Goal: Information Seeking & Learning: Learn about a topic

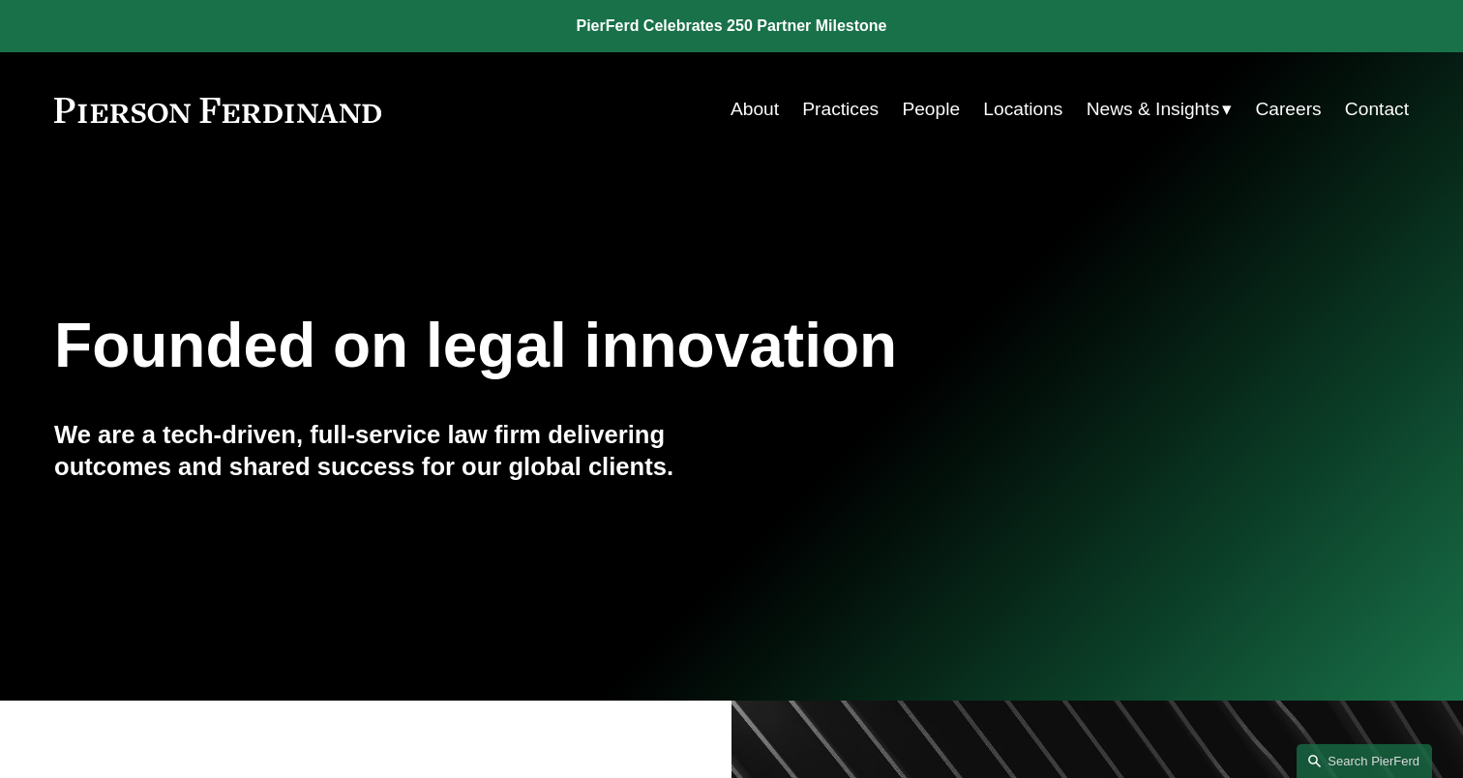
click at [751, 114] on link "About" at bounding box center [755, 109] width 48 height 37
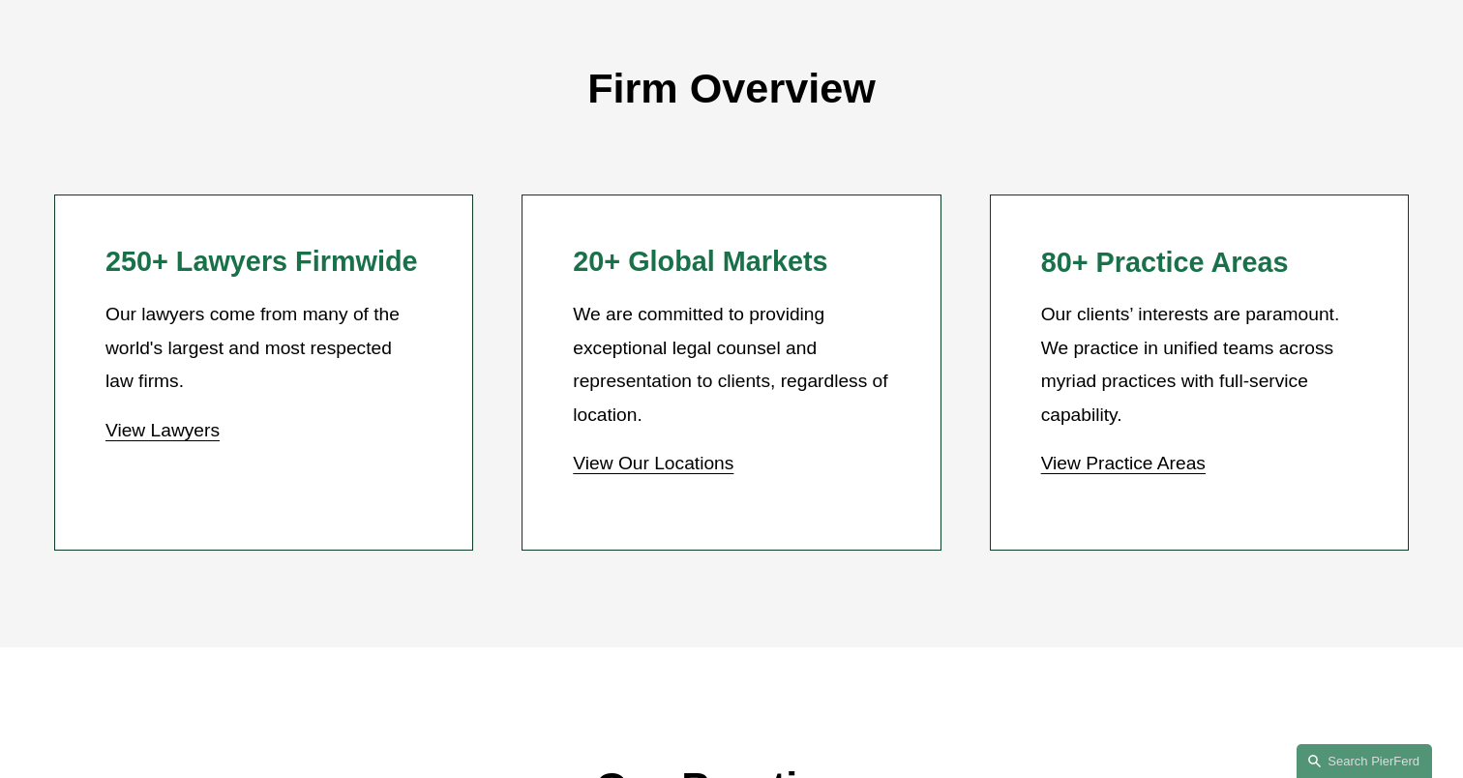
scroll to position [1688, 0]
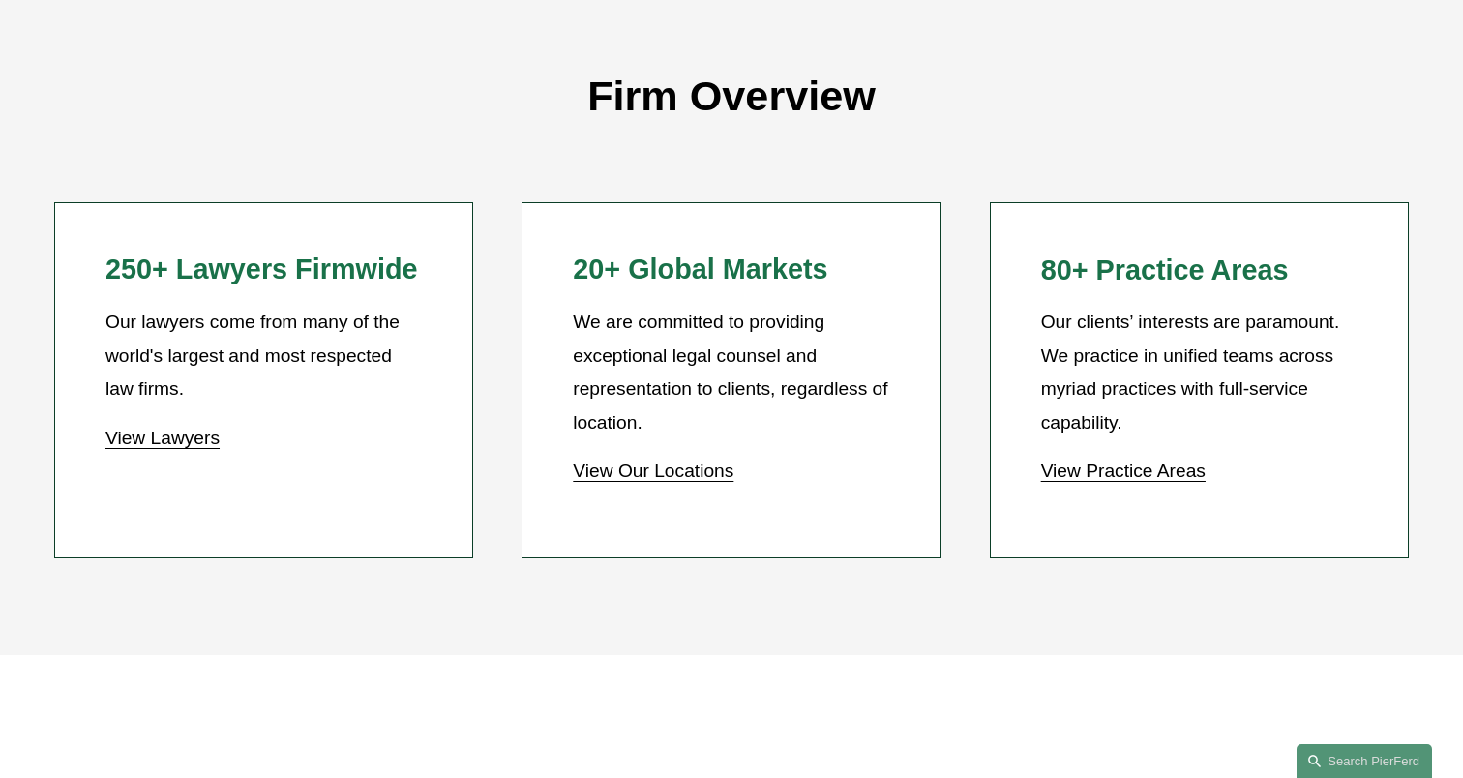
click at [115, 444] on link "View Lawyers" at bounding box center [162, 438] width 114 height 20
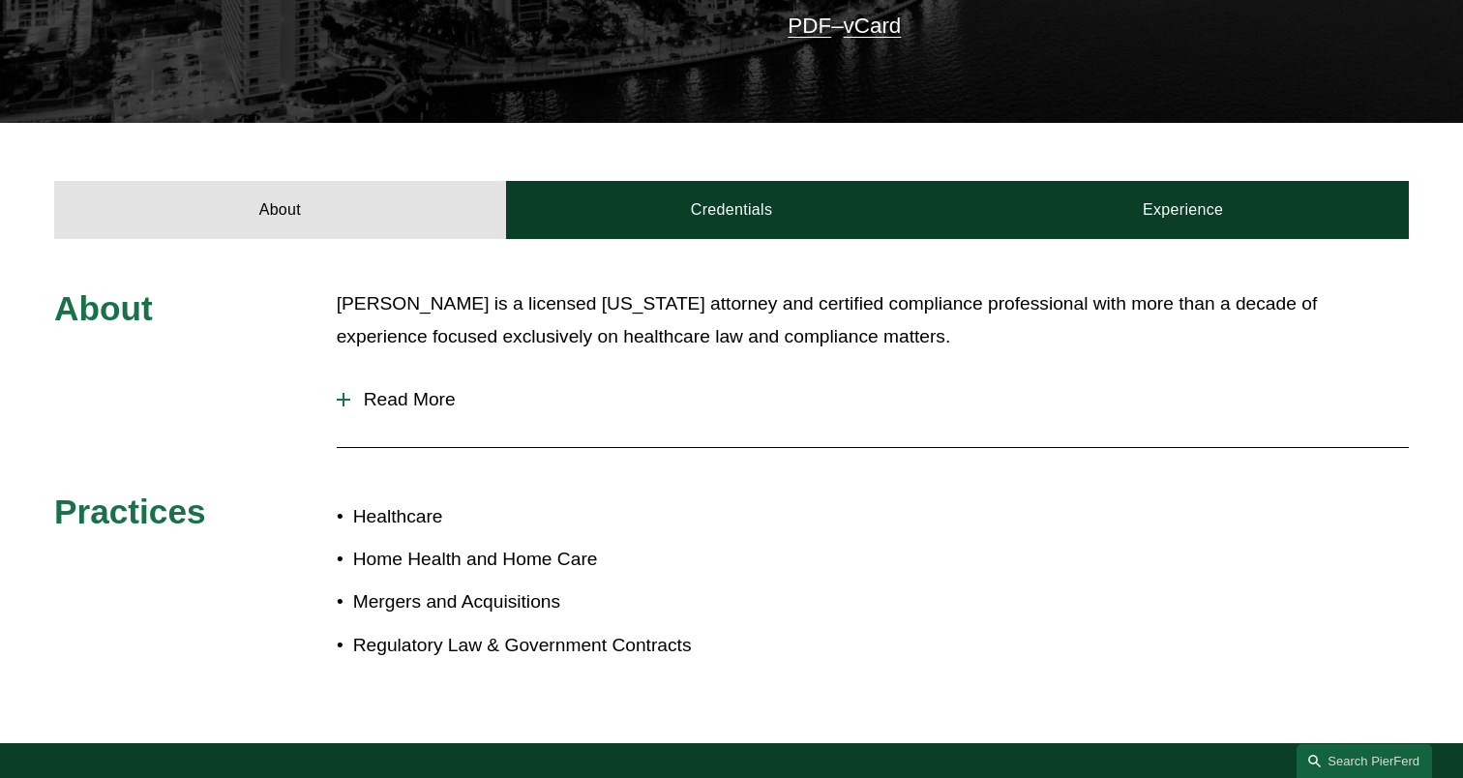
scroll to position [538, 0]
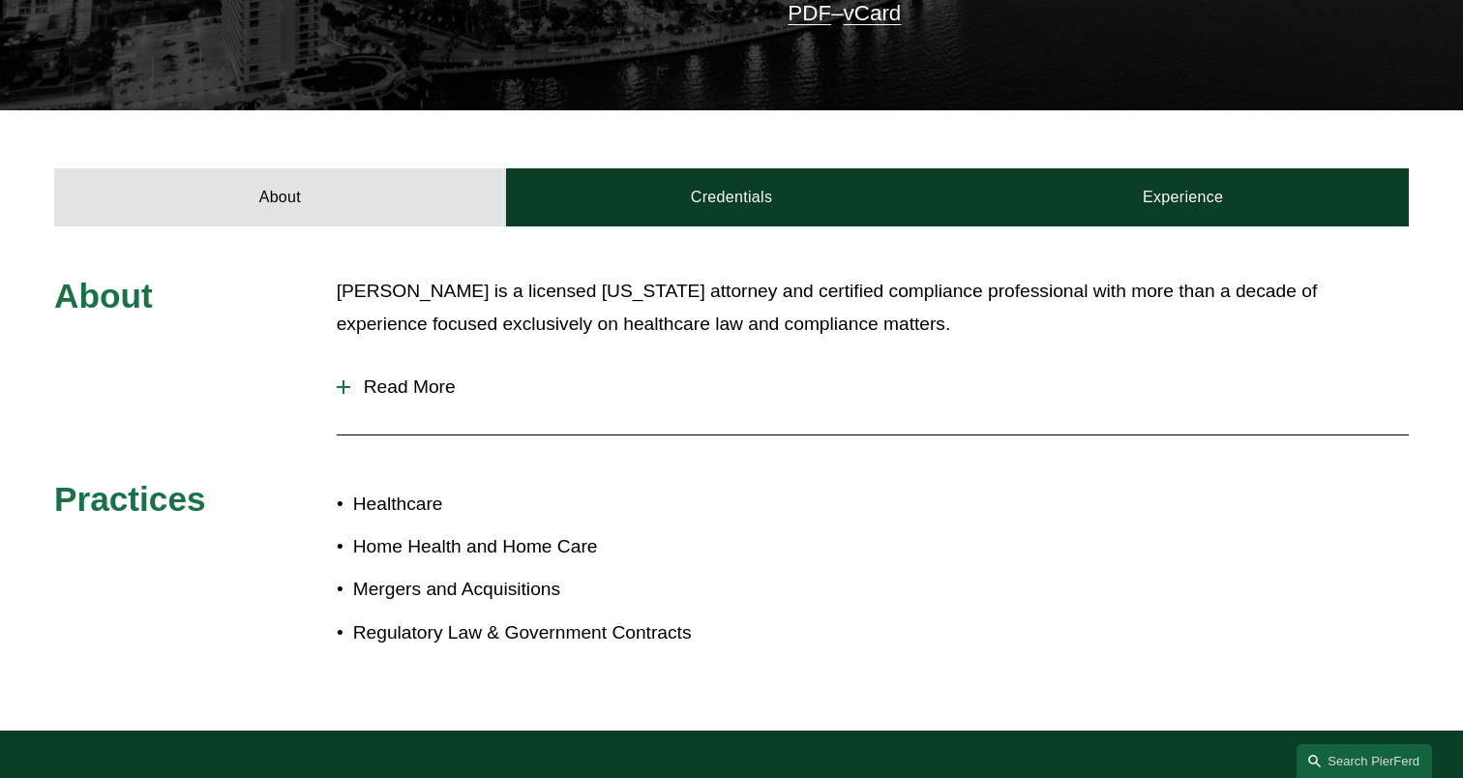
click at [392, 387] on span "Read More" at bounding box center [879, 386] width 1059 height 21
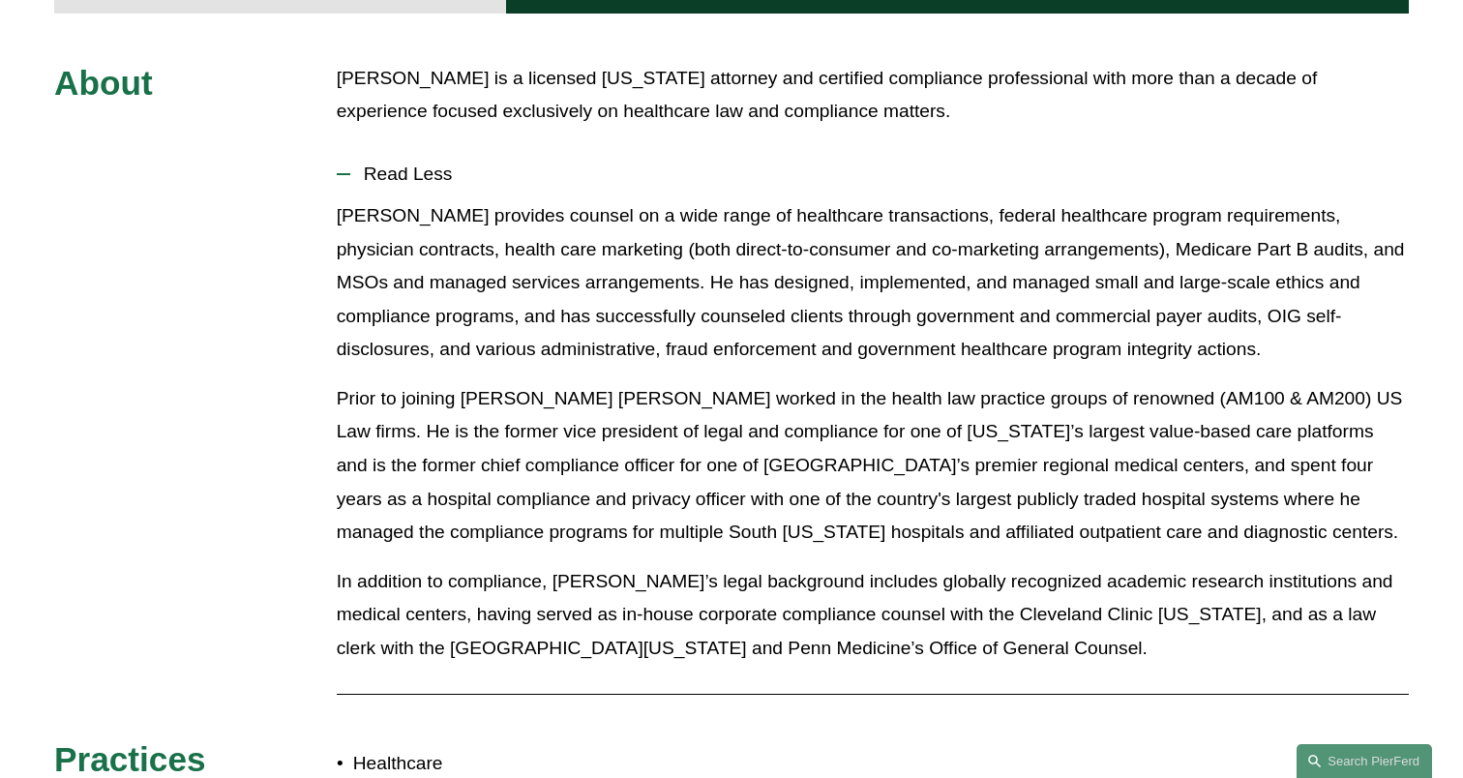
scroll to position [753, 0]
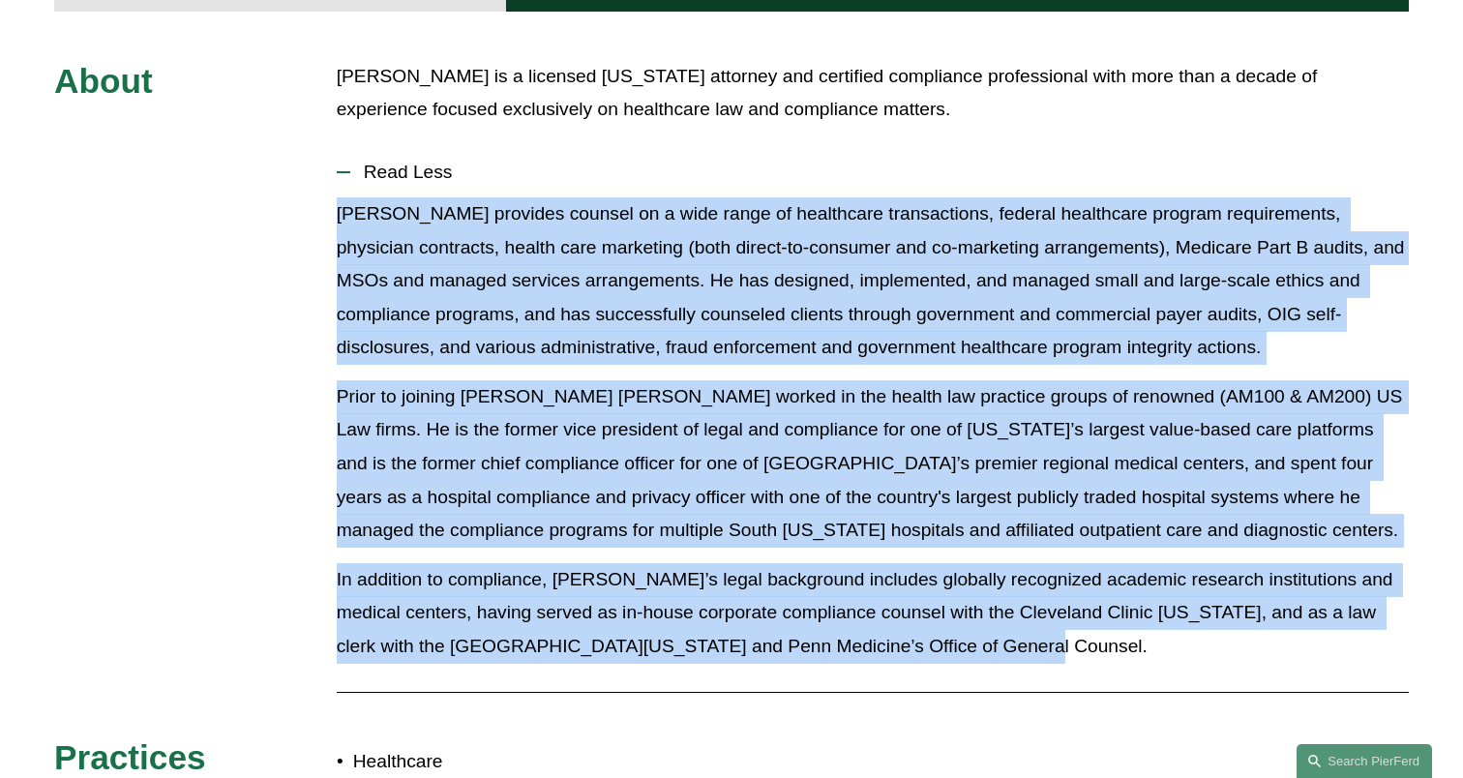
drag, startPoint x: 340, startPoint y: 214, endPoint x: 989, endPoint y: 633, distance: 772.7
click at [989, 633] on div "William provides counsel on a wide range of healthcare transactions, federal he…" at bounding box center [873, 437] width 1072 height 480
copy div "William provides counsel on a wide range of healthcare transactions, federal he…"
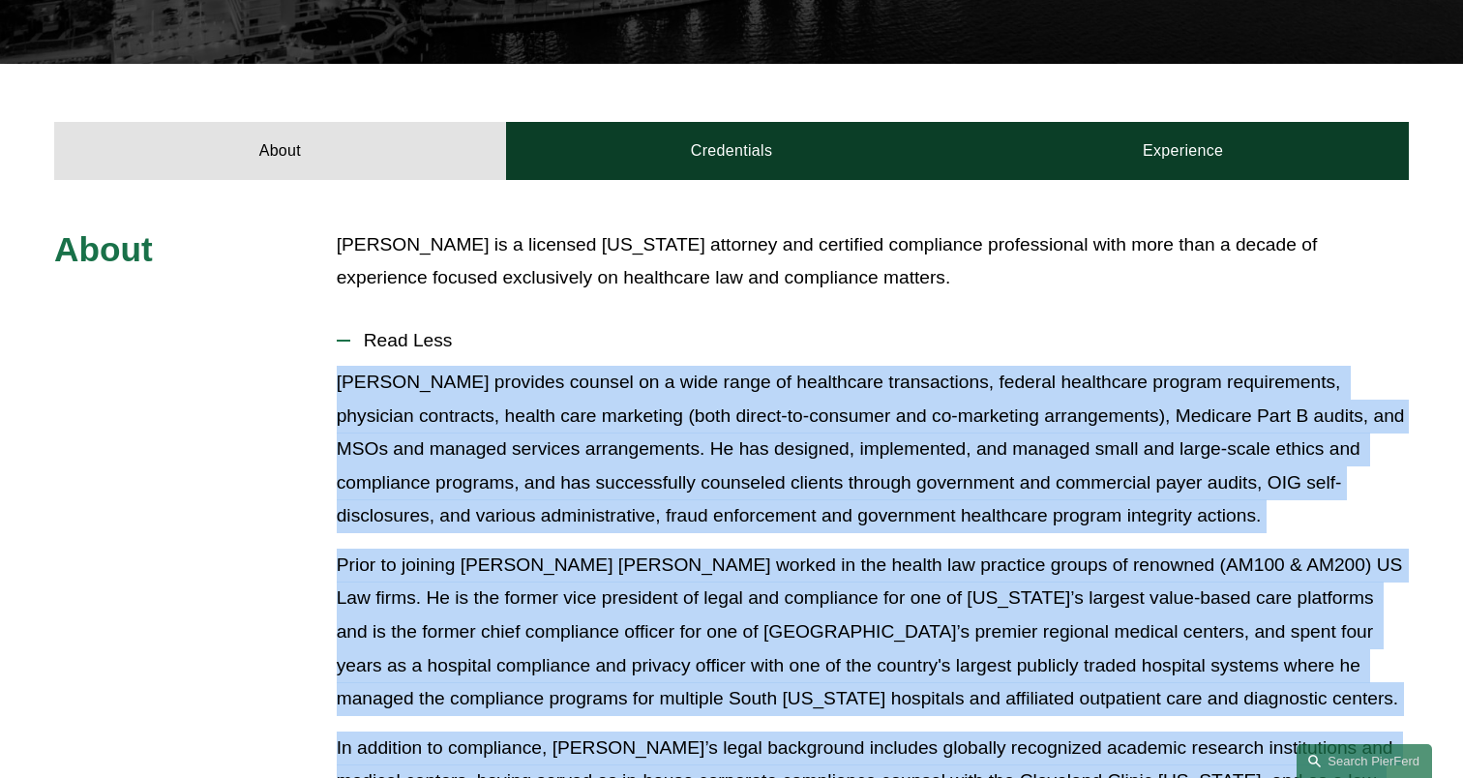
scroll to position [582, 0]
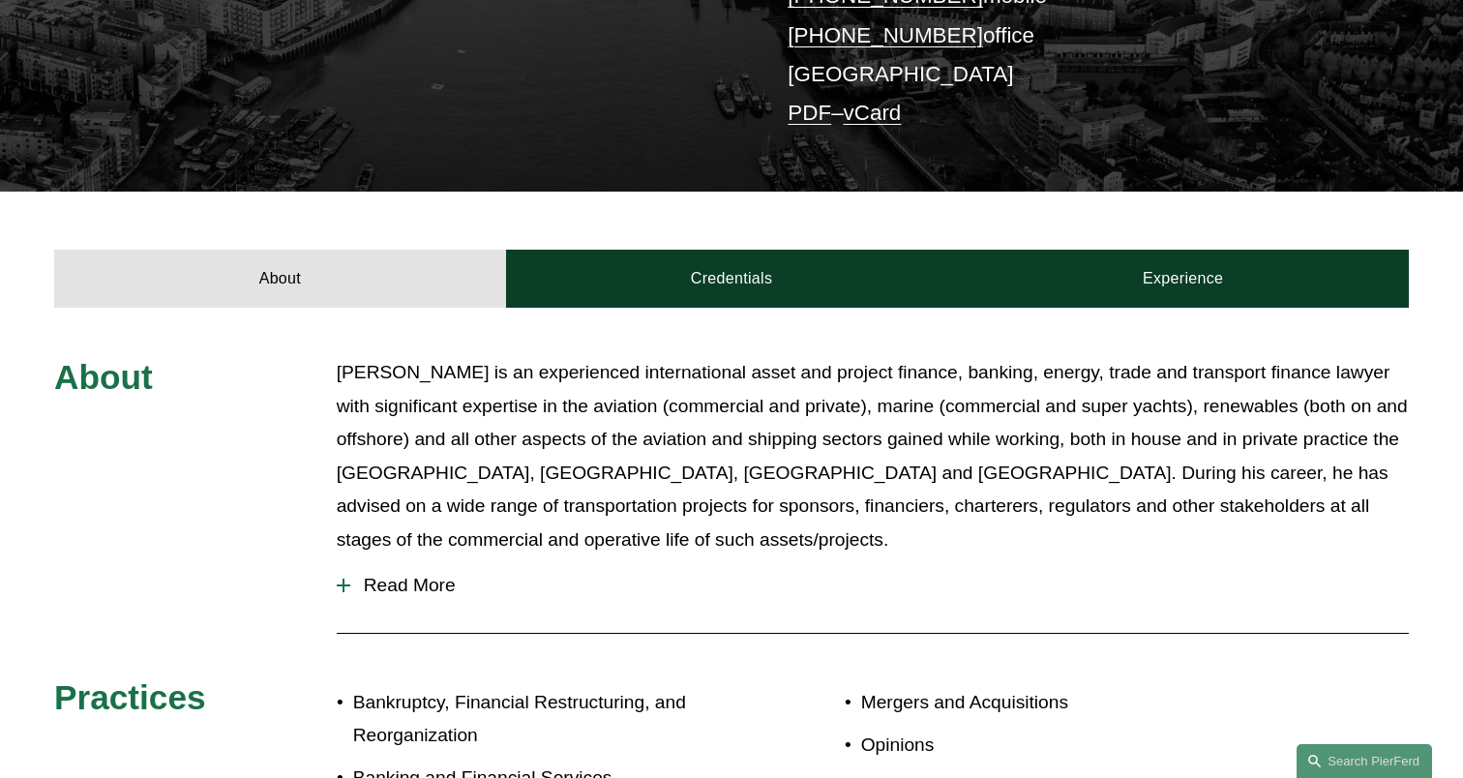
scroll to position [518, 0]
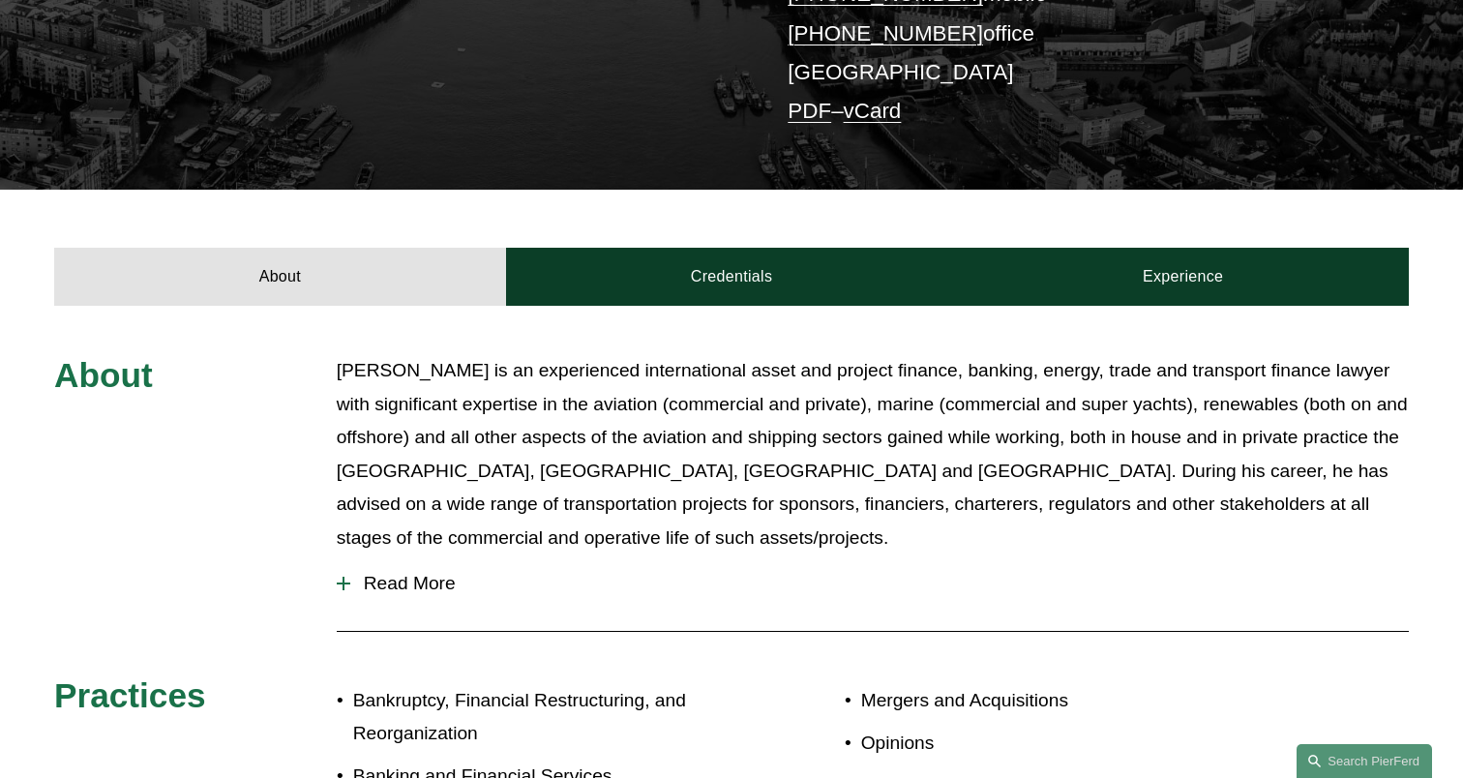
click at [366, 573] on span "Read More" at bounding box center [879, 583] width 1059 height 21
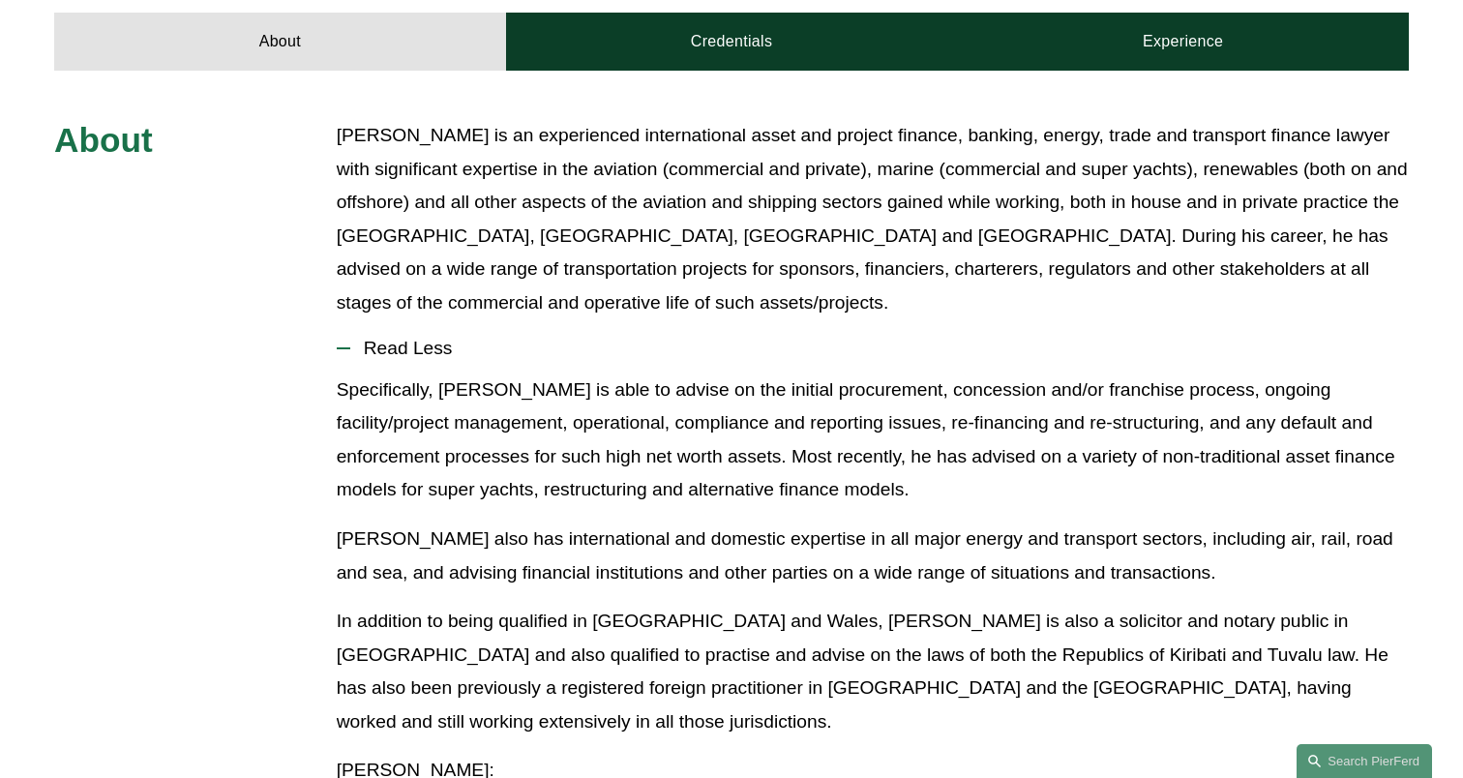
scroll to position [758, 0]
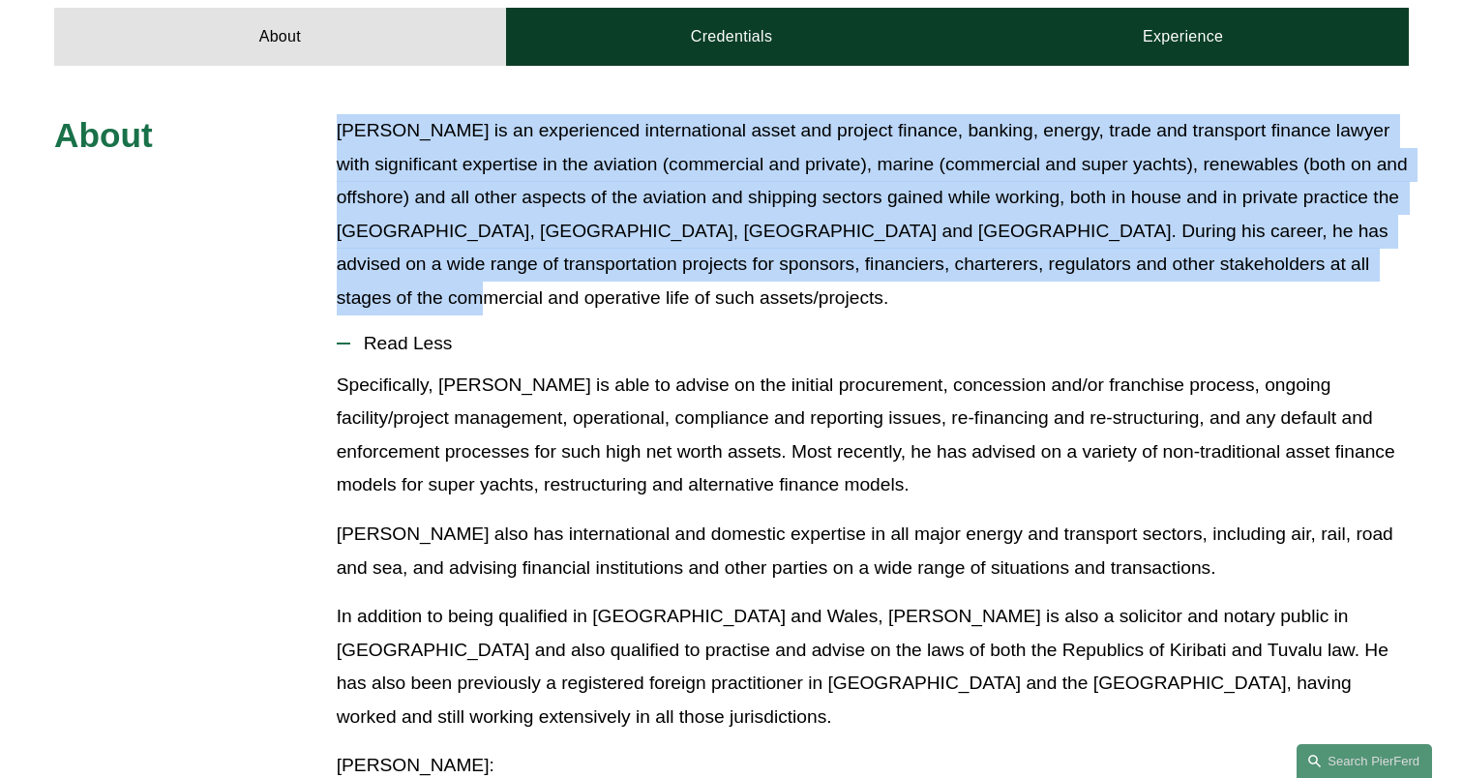
drag, startPoint x: 339, startPoint y: 99, endPoint x: 487, endPoint y: 262, distance: 220.6
click at [487, 262] on p "Simon is an experienced international asset and project finance, banking, energ…" at bounding box center [873, 214] width 1072 height 200
copy p "Simon is an experienced international asset and project finance, banking, energ…"
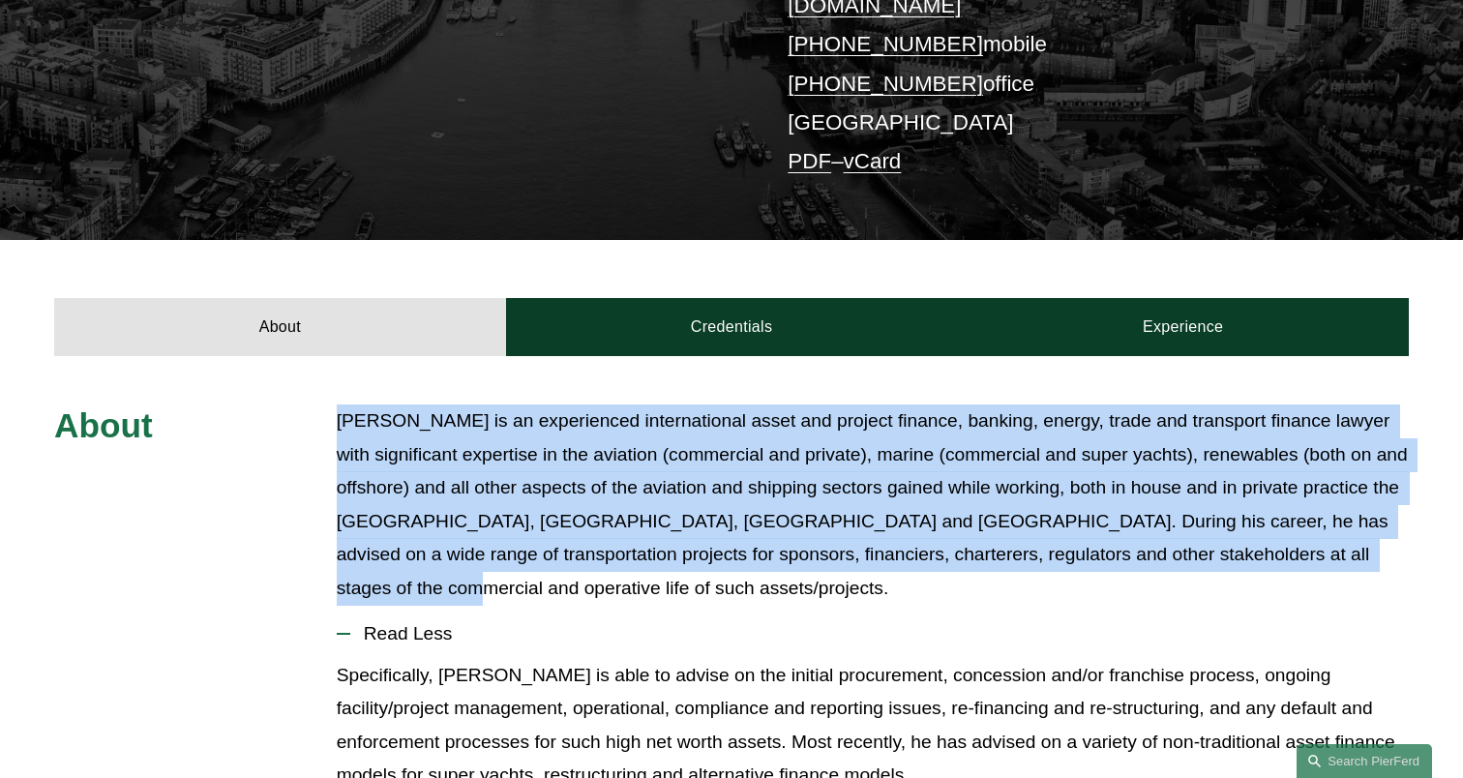
scroll to position [485, 0]
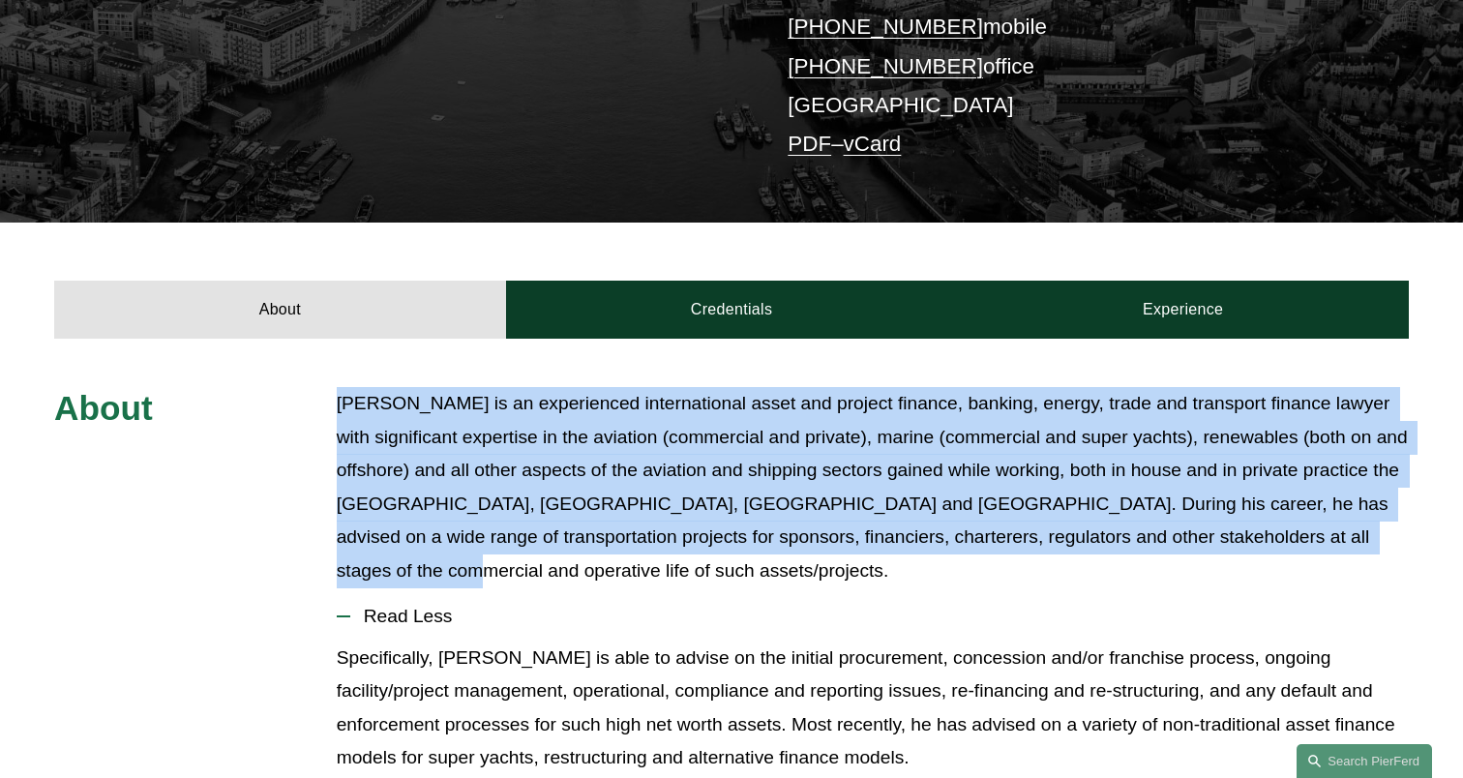
click at [871, 504] on p "Simon is an experienced international asset and project finance, banking, energ…" at bounding box center [873, 487] width 1072 height 200
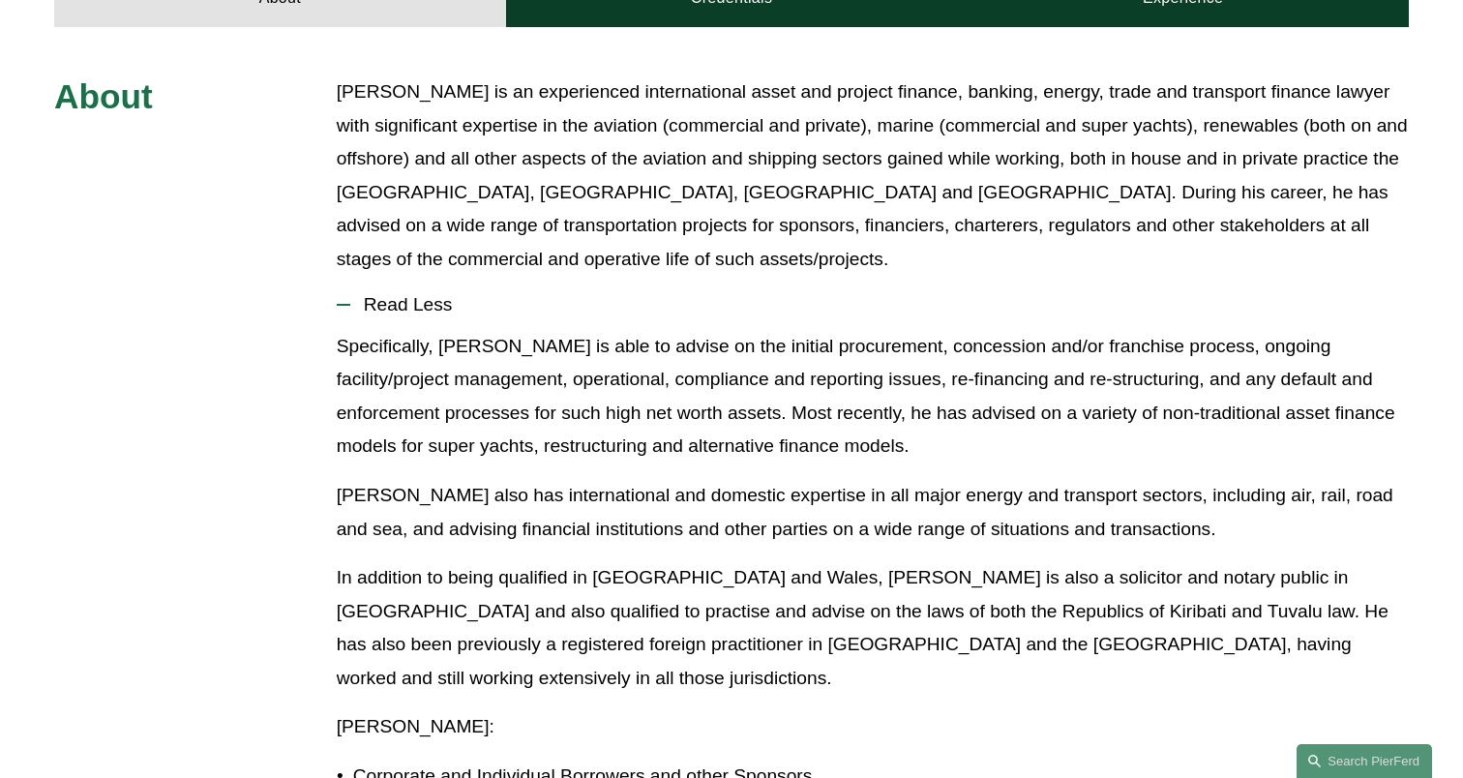
scroll to position [779, 0]
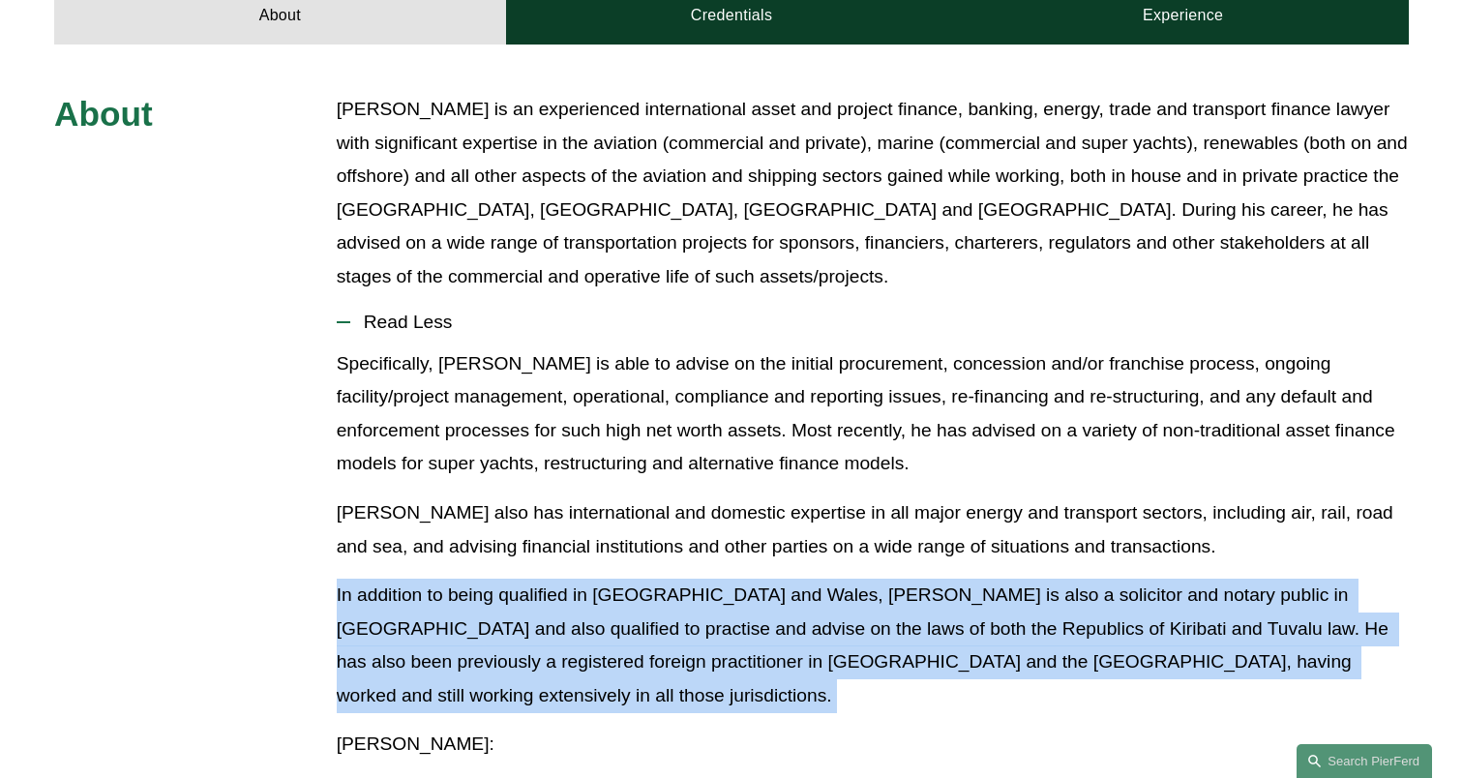
drag, startPoint x: 335, startPoint y: 565, endPoint x: 822, endPoint y: 657, distance: 496.3
click at [822, 657] on div "Specifically, Simon is able to advise on the initial procurement, concession an…" at bounding box center [873, 755] width 1072 height 817
copy p "In addition to being qualified in England and Wales, Simon is also a solicitor …"
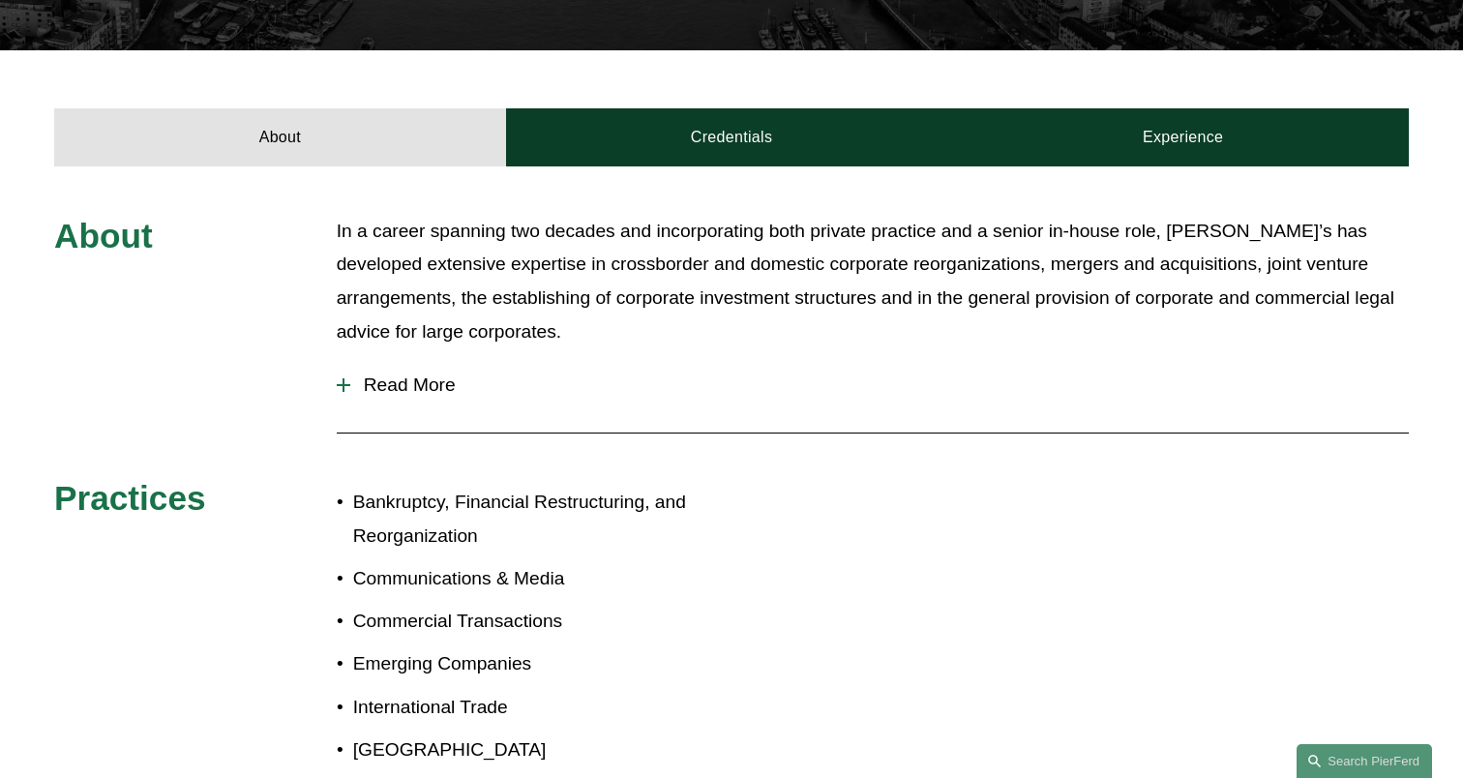
scroll to position [633, 0]
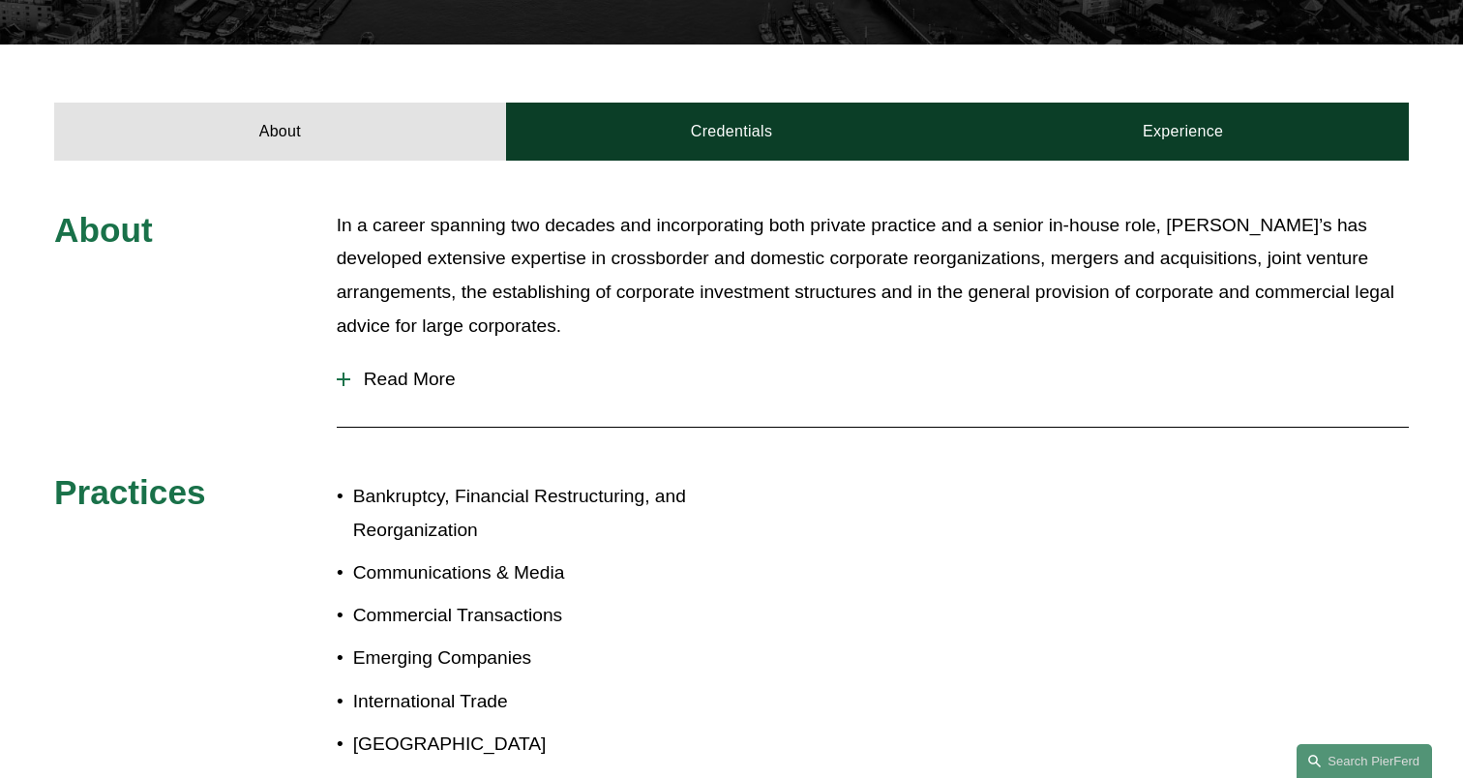
click at [441, 366] on button "Read More" at bounding box center [873, 379] width 1072 height 50
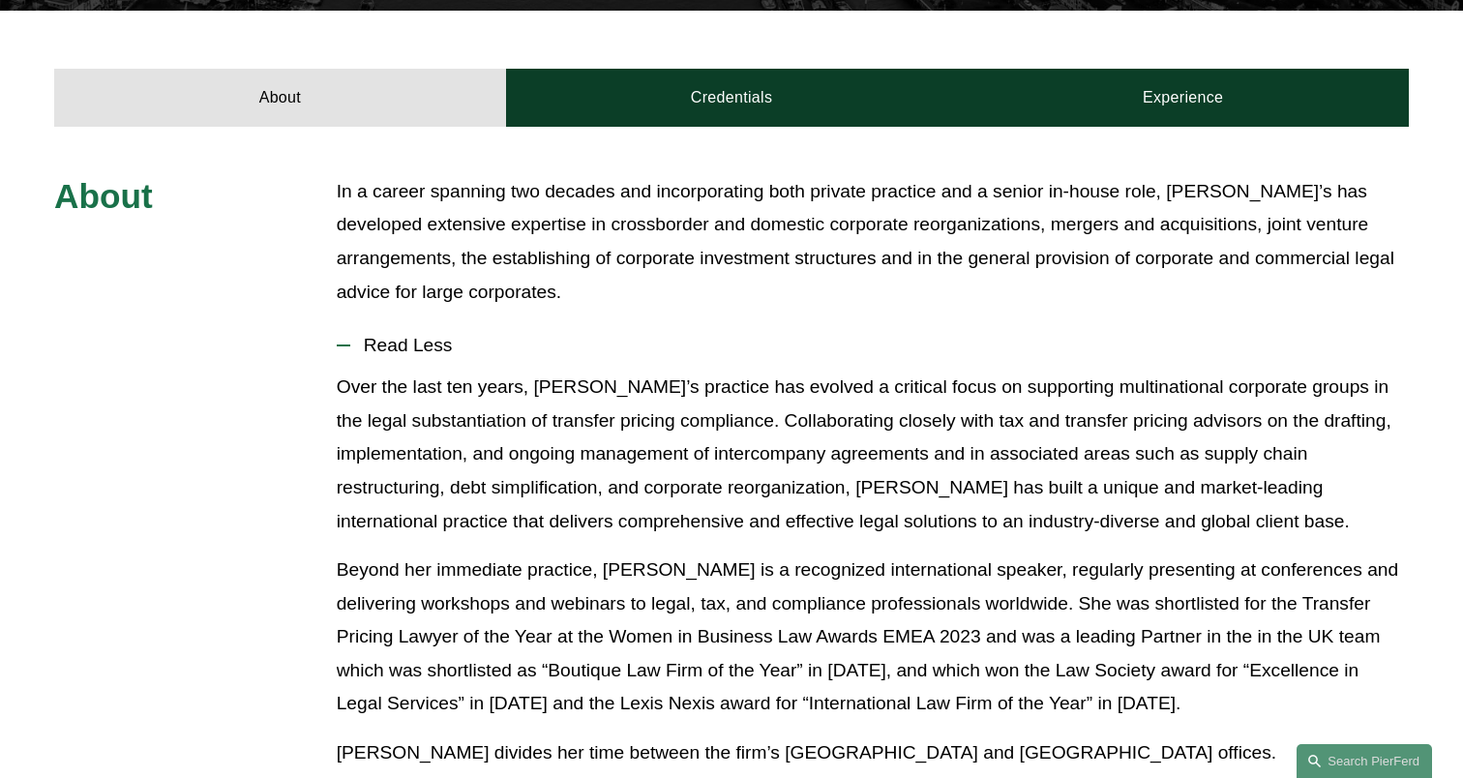
scroll to position [664, 0]
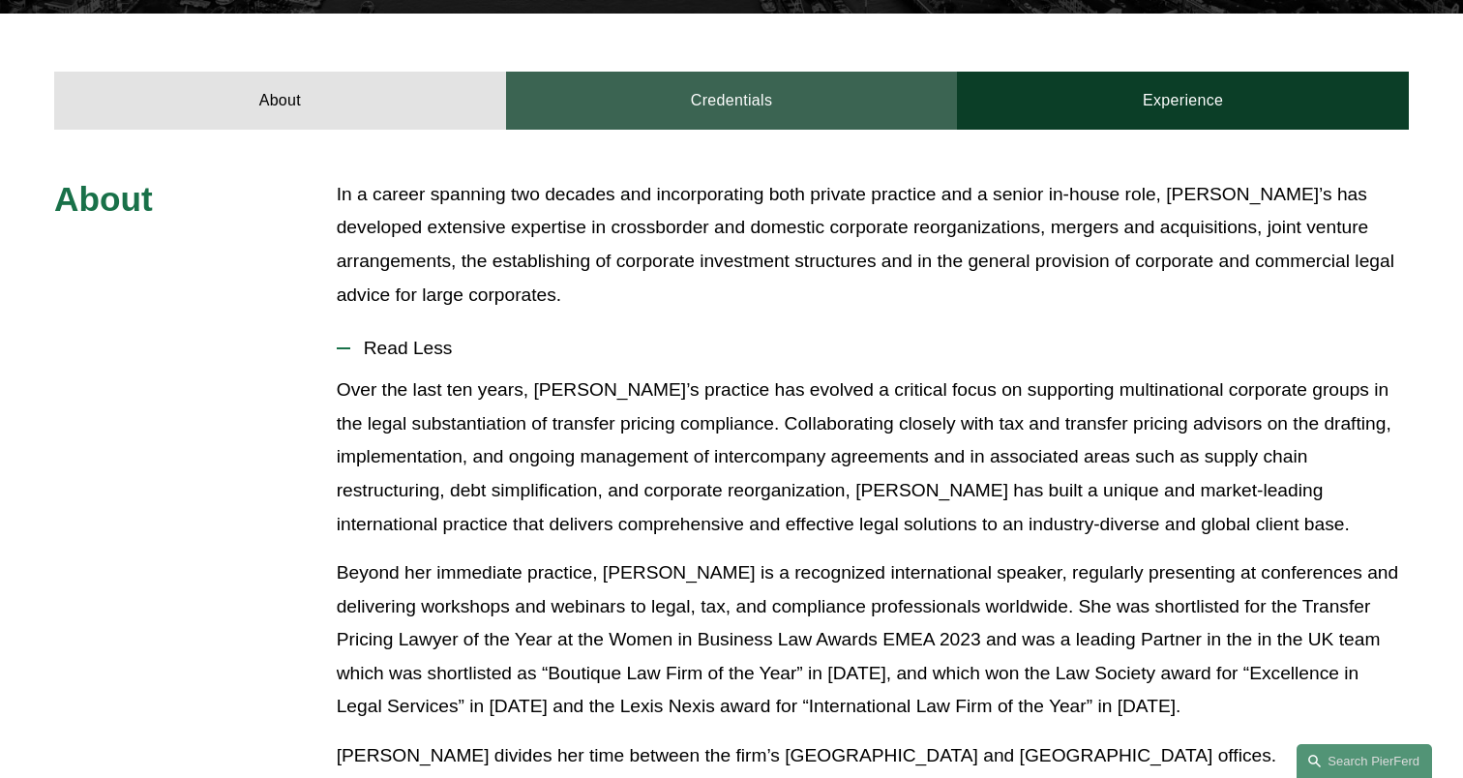
click at [732, 105] on link "Credentials" at bounding box center [732, 101] width 452 height 58
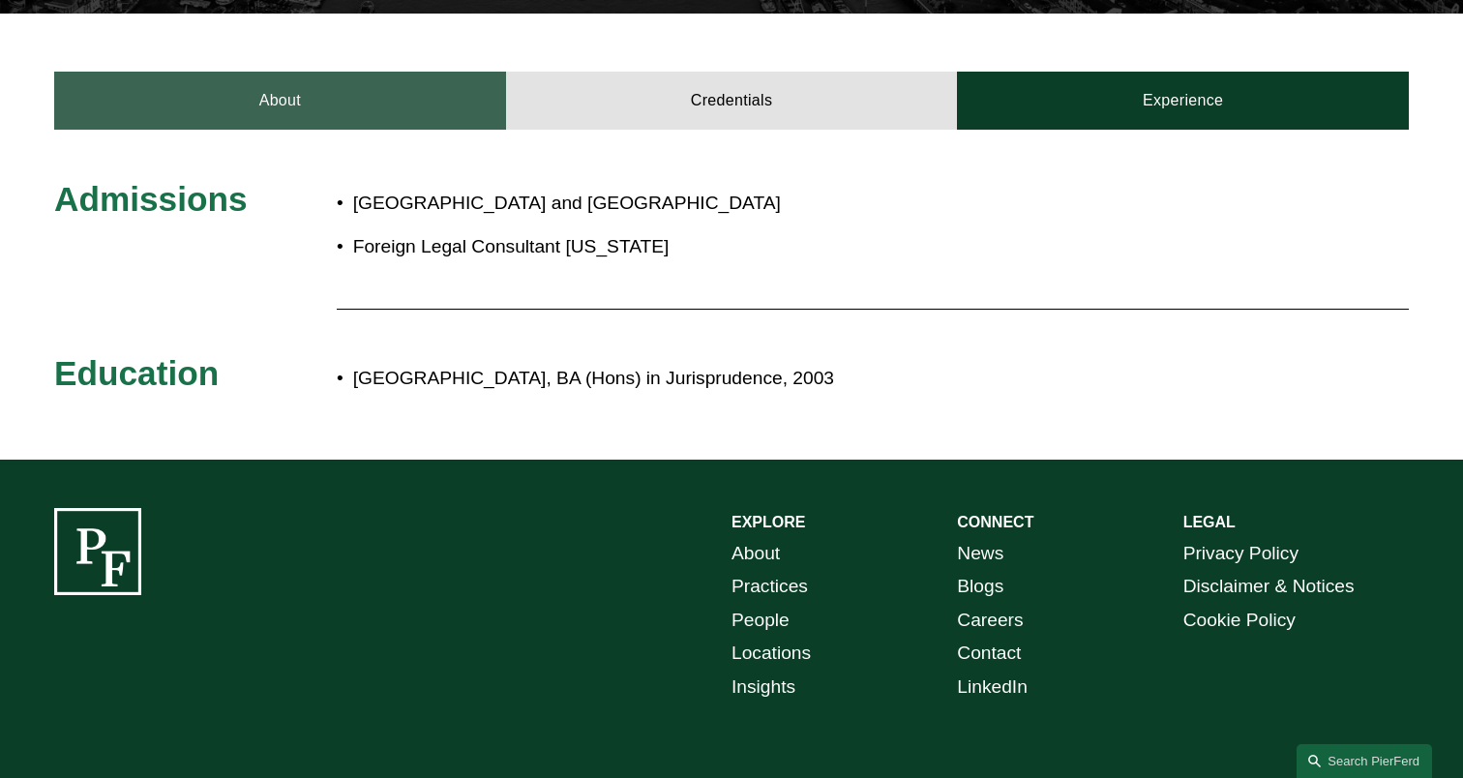
click at [281, 92] on link "About" at bounding box center [280, 101] width 452 height 58
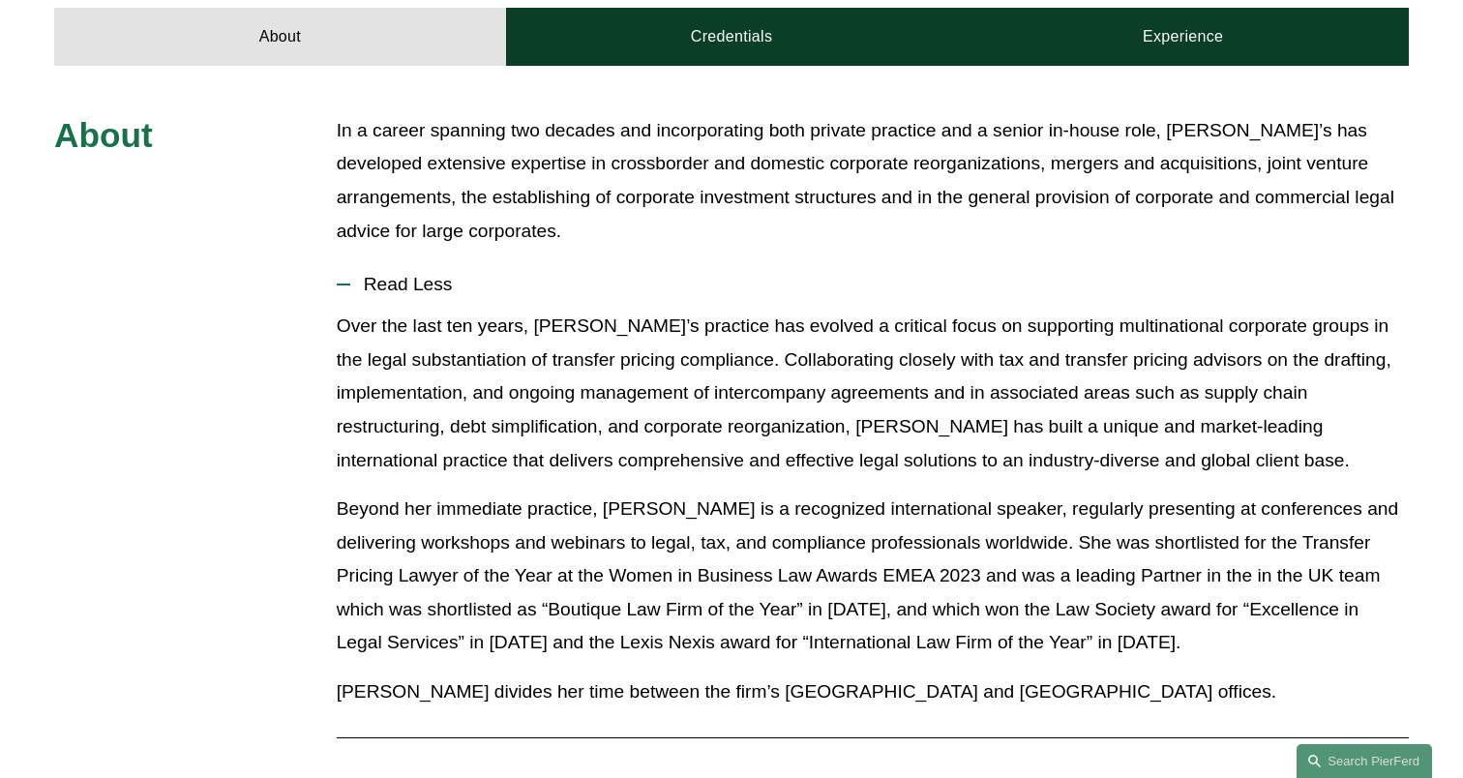
scroll to position [681, 0]
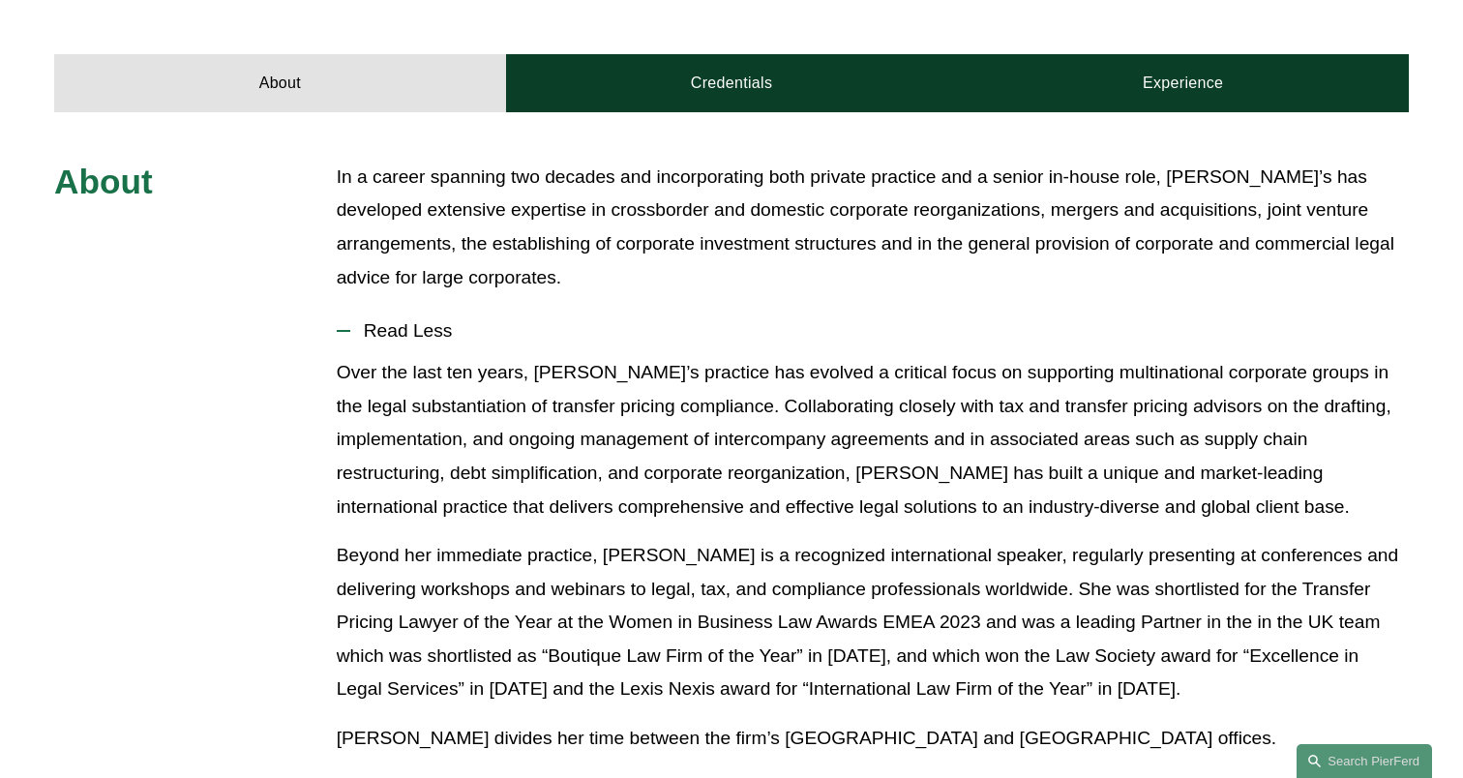
click at [619, 557] on p "Beyond her immediate practice, [PERSON_NAME] is a recognized international spea…" at bounding box center [873, 622] width 1072 height 167
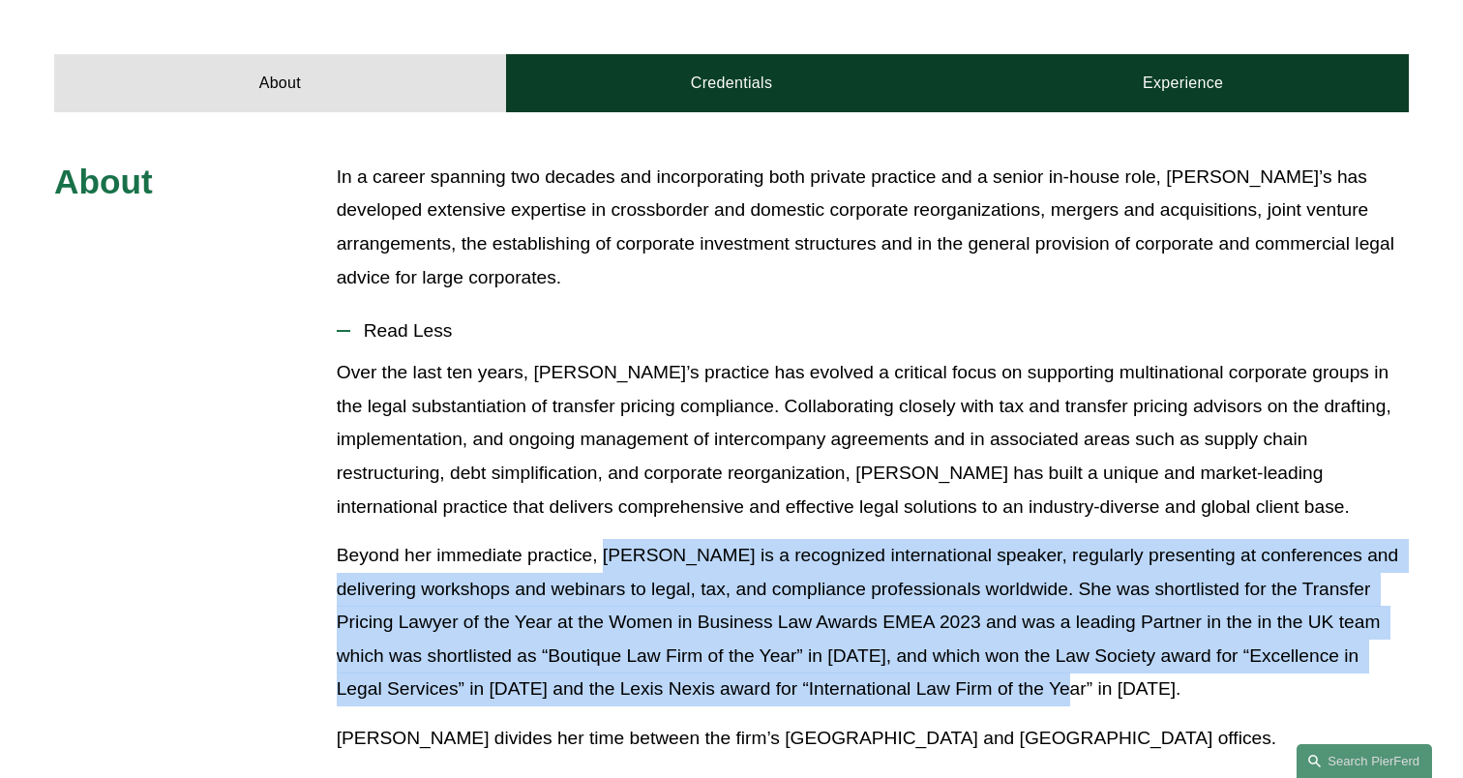
drag, startPoint x: 608, startPoint y: 556, endPoint x: 1137, endPoint y: 682, distance: 544.0
click at [1137, 682] on p "Beyond her immediate practice, [PERSON_NAME] is a recognized international spea…" at bounding box center [873, 622] width 1072 height 167
copy p "[PERSON_NAME] is a recognized international speaker, regularly presenting at co…"
